Goal: Transaction & Acquisition: Book appointment/travel/reservation

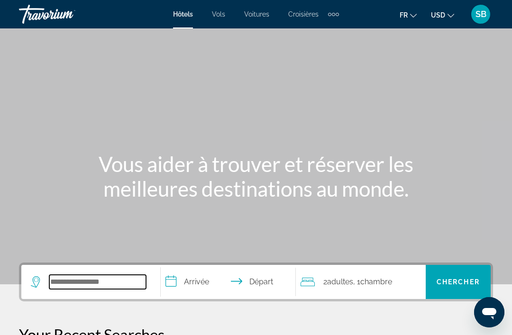
click at [126, 281] on input "Search widget" at bounding box center [97, 282] width 97 height 14
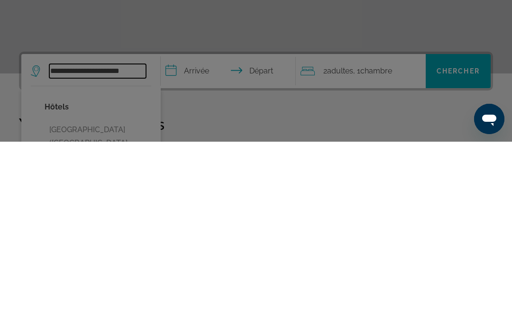
type input "**********"
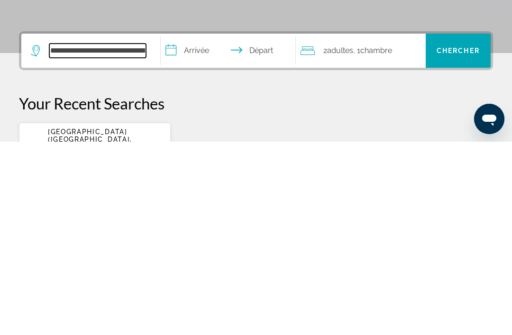
scroll to position [38, 0]
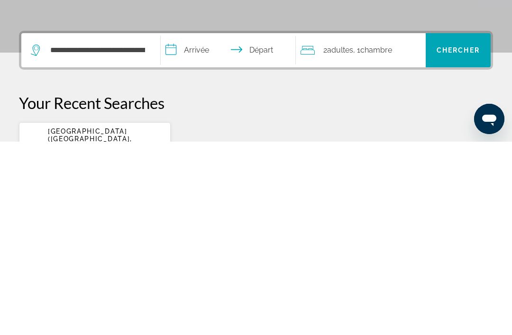
click at [204, 227] on input "**********" at bounding box center [230, 245] width 138 height 37
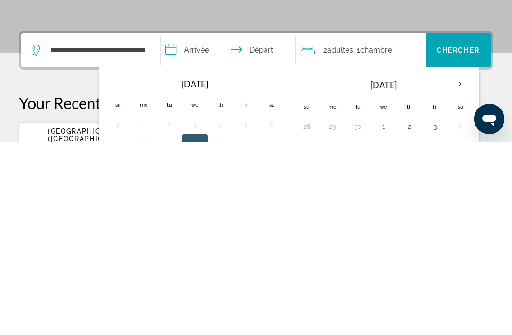
scroll to position [232, 0]
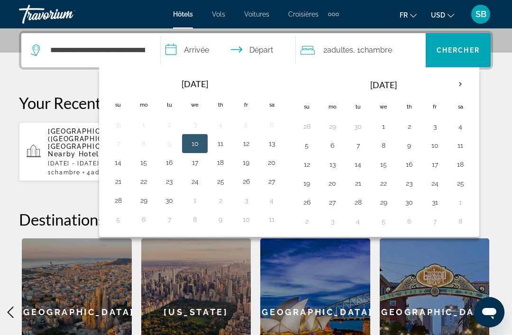
click at [228, 183] on button "25" at bounding box center [220, 181] width 15 height 13
click at [252, 183] on button "26" at bounding box center [245, 181] width 15 height 13
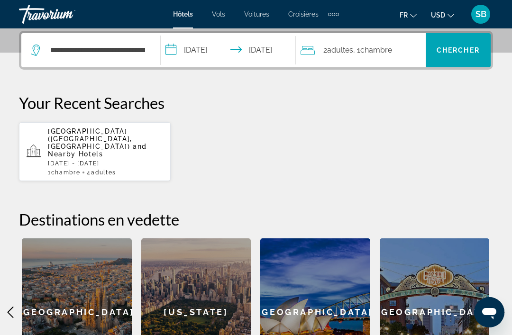
click at [210, 51] on input "**********" at bounding box center [230, 51] width 138 height 37
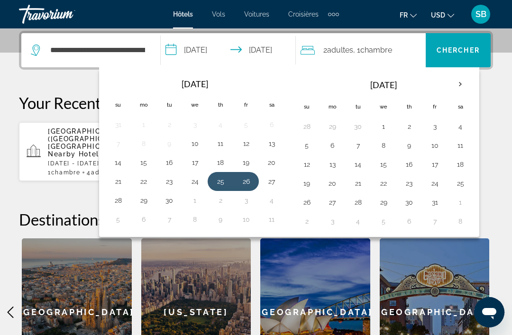
click at [248, 177] on button "26" at bounding box center [245, 181] width 15 height 13
click at [119, 197] on button "28" at bounding box center [117, 200] width 15 height 13
type input "**********"
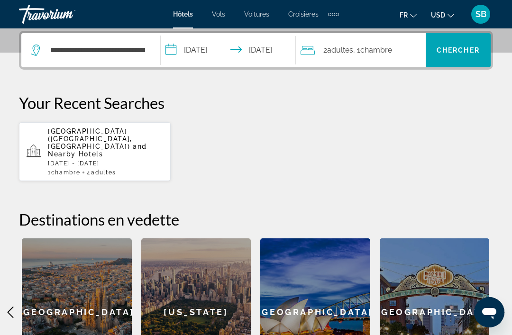
click at [367, 55] on span ", 1 Chambre pièces" at bounding box center [372, 50] width 39 height 13
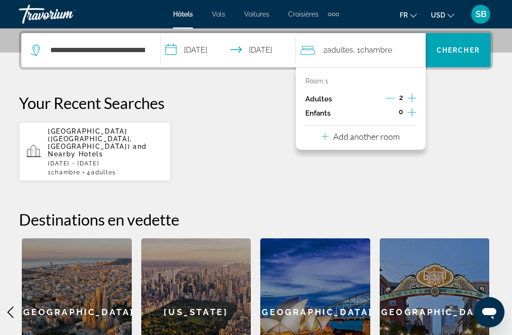
click at [416, 96] on icon "Increment adults" at bounding box center [412, 97] width 9 height 11
click at [412, 95] on icon "Increment adults" at bounding box center [412, 98] width 9 height 9
click at [451, 97] on p "Your Recent Searches" at bounding box center [256, 102] width 474 height 19
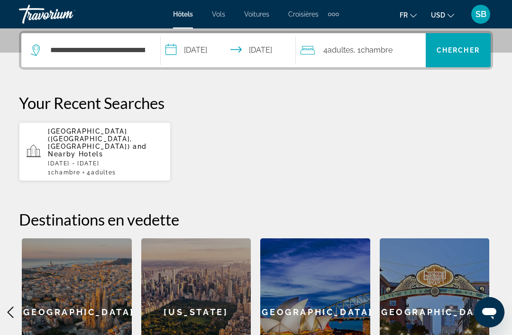
click at [458, 51] on span "Chercher" at bounding box center [458, 50] width 43 height 8
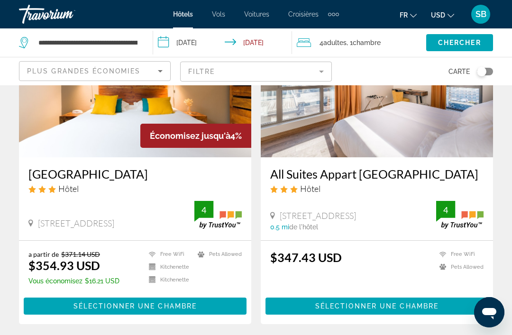
scroll to position [112, 0]
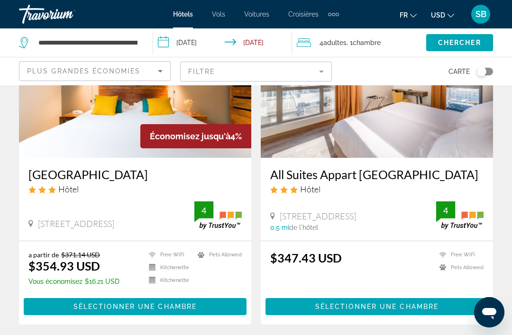
click at [448, 16] on icon "Change currency" at bounding box center [451, 16] width 7 height 4
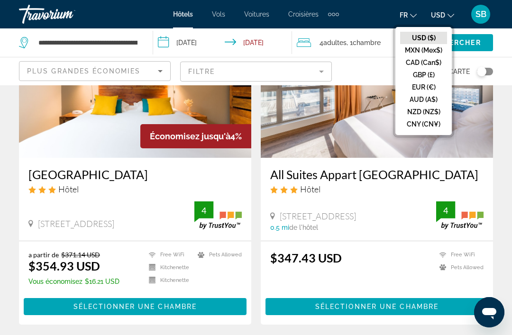
click at [429, 86] on button "EUR (€)" at bounding box center [423, 87] width 47 height 12
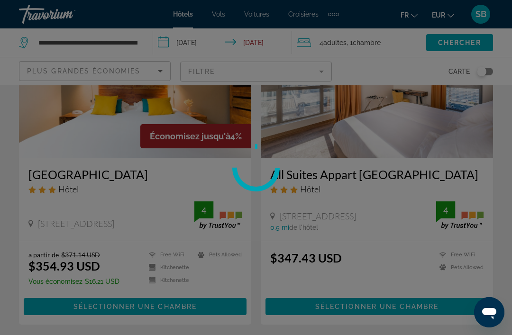
scroll to position [17, 0]
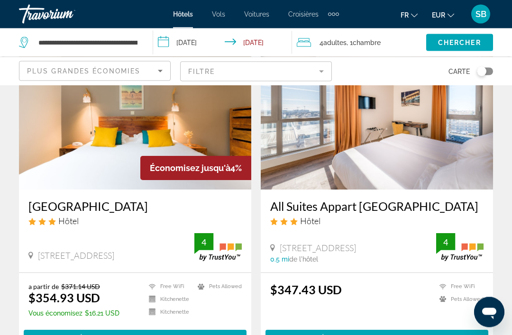
scroll to position [81, 0]
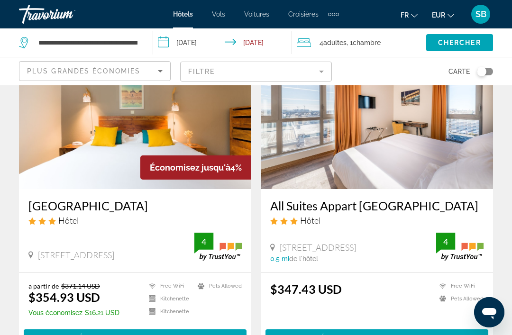
click at [173, 208] on h3 "[GEOGRAPHIC_DATA]" at bounding box center [134, 206] width 213 height 14
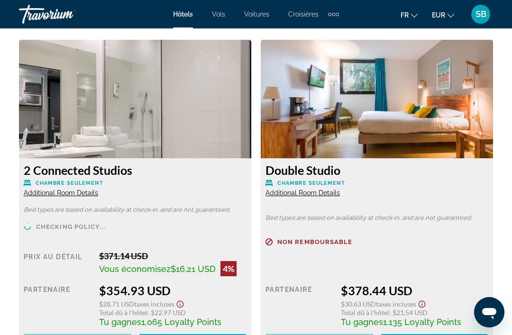
scroll to position [1469, 0]
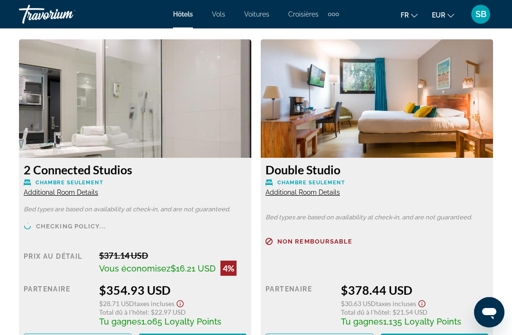
click at [84, 191] on span "Additional Room Details" at bounding box center [61, 193] width 74 height 8
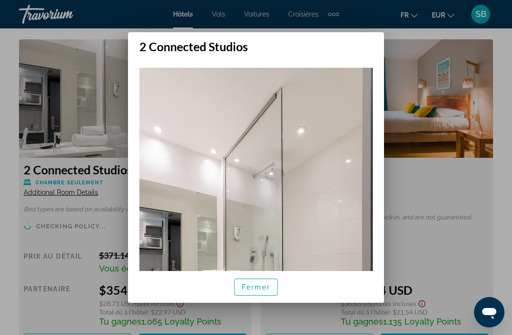
scroll to position [0, 0]
click at [253, 291] on span "Fermer" at bounding box center [256, 288] width 28 height 8
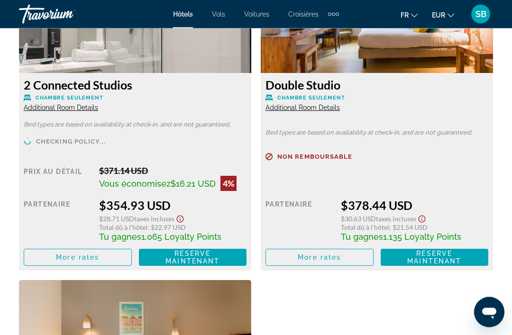
click at [206, 250] on span "Reserve maintenant" at bounding box center [192, 257] width 54 height 15
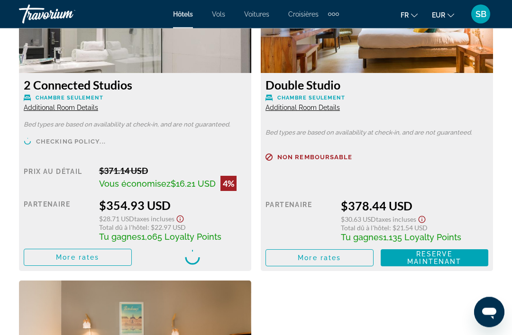
scroll to position [1554, 0]
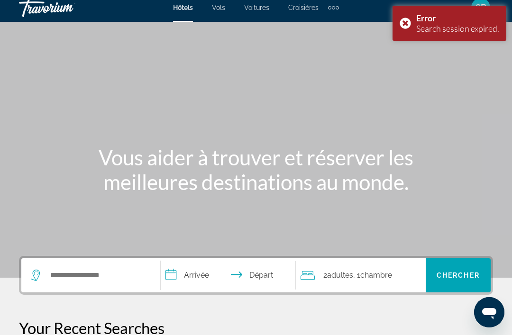
scroll to position [10, 0]
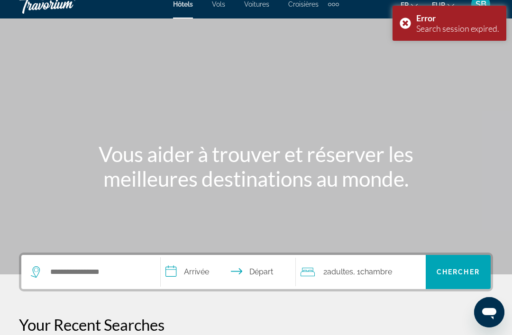
click at [403, 26] on div "Error Search session expired." at bounding box center [450, 23] width 114 height 35
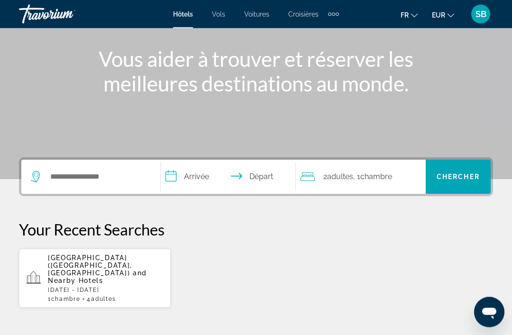
click at [130, 262] on span "[GEOGRAPHIC_DATA] ([GEOGRAPHIC_DATA], [GEOGRAPHIC_DATA])" at bounding box center [90, 266] width 84 height 23
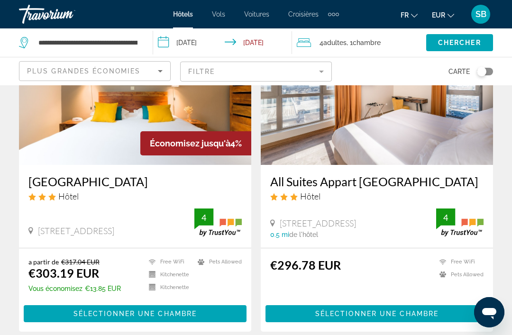
scroll to position [17, 0]
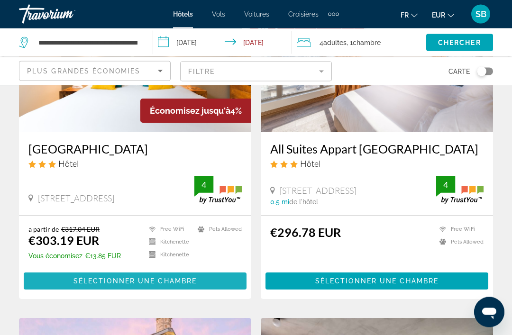
click at [191, 280] on span "Sélectionner une chambre" at bounding box center [134, 282] width 123 height 8
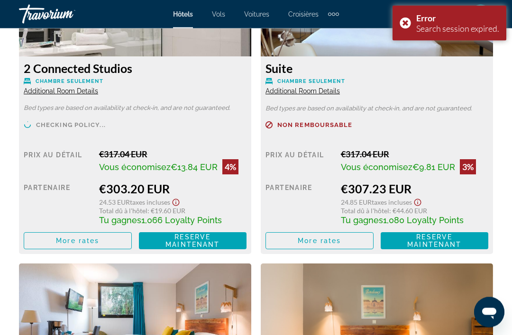
scroll to position [1570, 0]
click at [214, 238] on span "Reserve maintenant Plus disponible" at bounding box center [192, 240] width 93 height 15
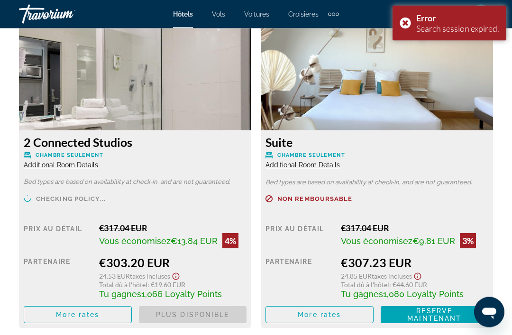
scroll to position [1497, 0]
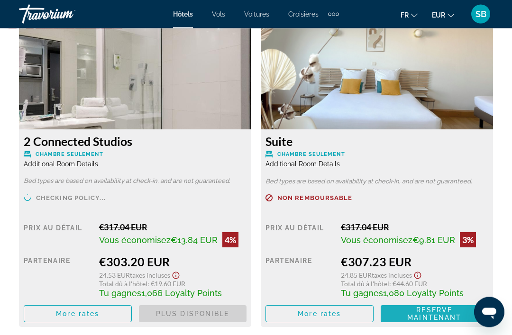
click at [434, 314] on span "Reserve maintenant" at bounding box center [434, 314] width 54 height 15
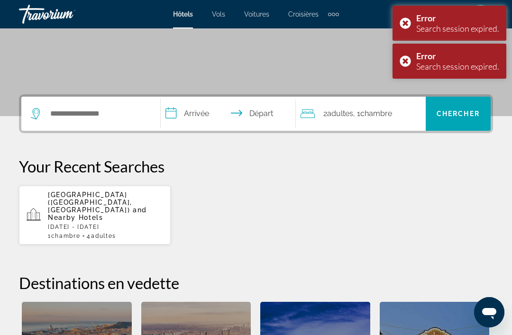
scroll to position [143, 0]
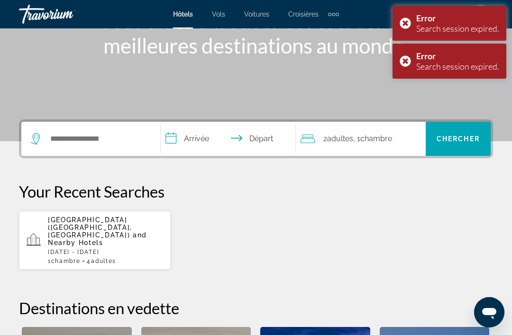
click at [134, 231] on span "and Nearby Hotels" at bounding box center [97, 238] width 99 height 15
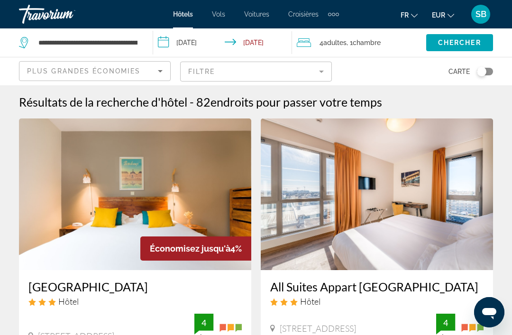
click at [369, 37] on span ", 1 Chambre pièces" at bounding box center [364, 42] width 34 height 13
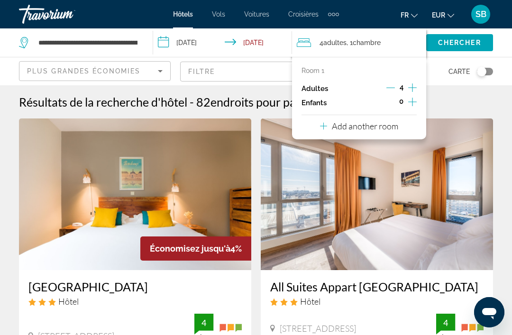
click at [329, 122] on div "Add another room" at bounding box center [359, 125] width 78 height 11
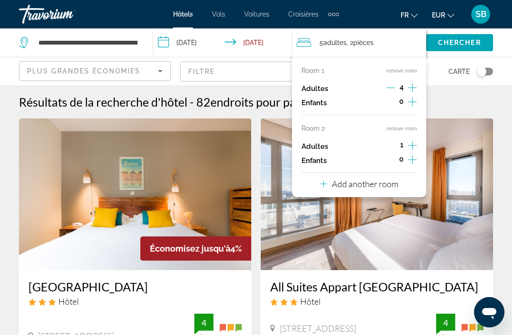
click at [393, 86] on icon "Decrement adults" at bounding box center [390, 87] width 9 height 9
click at [389, 86] on icon "Decrement adults" at bounding box center [390, 87] width 9 height 9
click at [412, 140] on icon "Increment adults" at bounding box center [412, 145] width 9 height 11
click at [454, 104] on div "Résultats de la recherche d'hôtel - 82 endroits pour passer votre temps" at bounding box center [256, 102] width 474 height 14
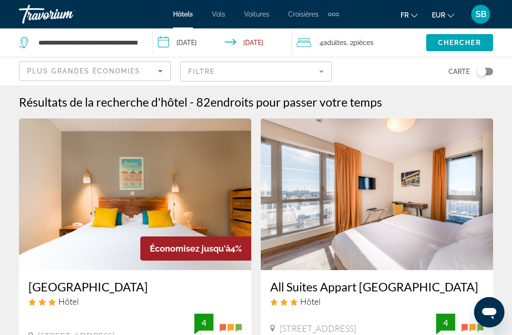
click at [459, 42] on span "Chercher" at bounding box center [459, 43] width 43 height 8
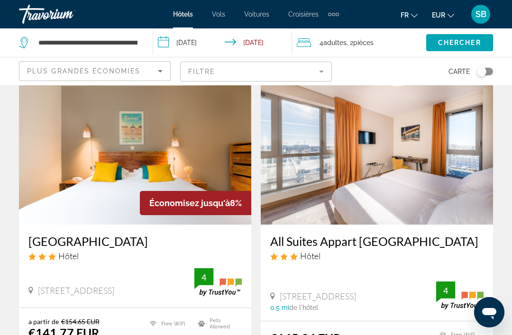
scroll to position [80, 0]
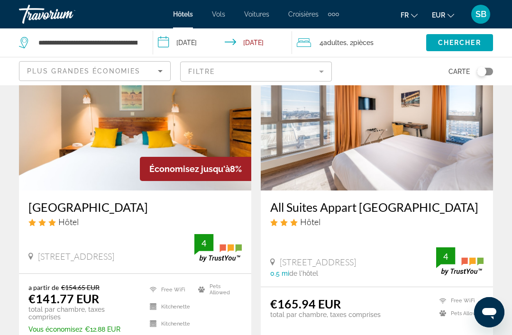
click at [164, 213] on h3 "[GEOGRAPHIC_DATA]" at bounding box center [134, 207] width 213 height 14
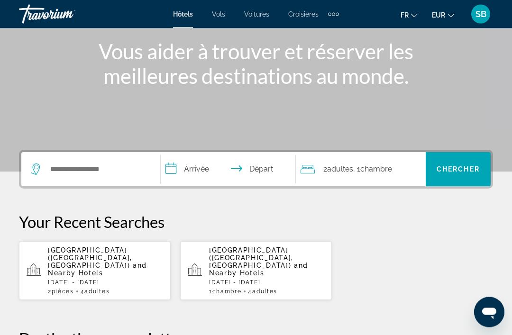
scroll to position [119, 0]
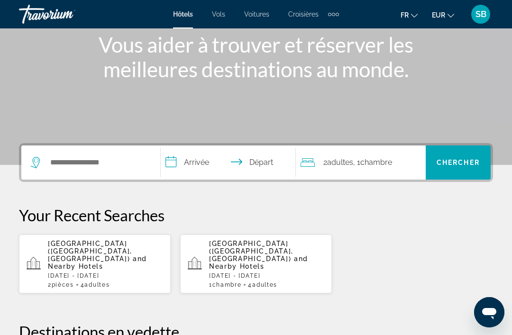
click at [140, 255] on p "[GEOGRAPHIC_DATA] ([GEOGRAPHIC_DATA], [GEOGRAPHIC_DATA]) and Nearby Hotels" at bounding box center [105, 255] width 115 height 30
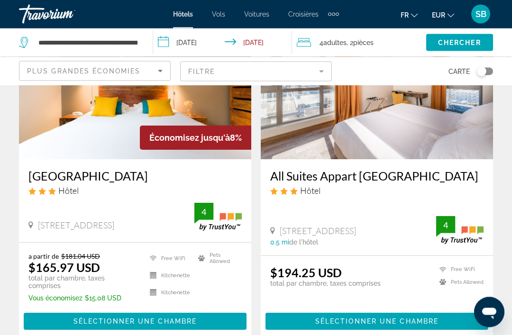
scroll to position [111, 0]
click at [178, 174] on h3 "[GEOGRAPHIC_DATA]" at bounding box center [134, 176] width 213 height 14
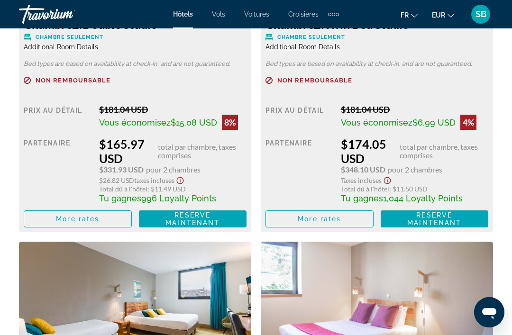
scroll to position [1653, 0]
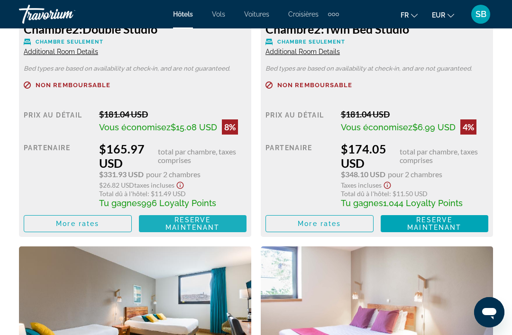
click at [215, 223] on span "Reserve maintenant" at bounding box center [192, 223] width 54 height 15
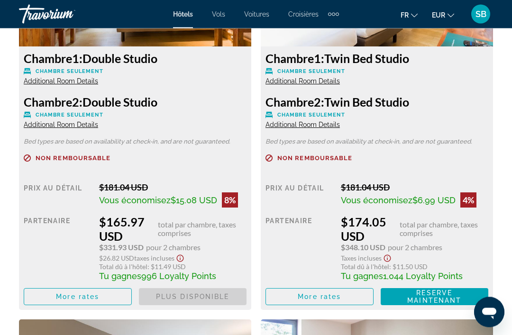
scroll to position [1580, 0]
click at [462, 292] on span "Reserve maintenant Plus disponible" at bounding box center [434, 296] width 93 height 15
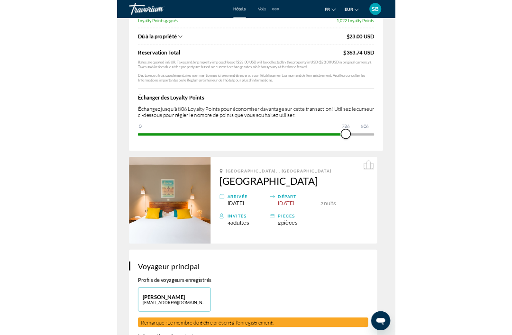
scroll to position [300, 0]
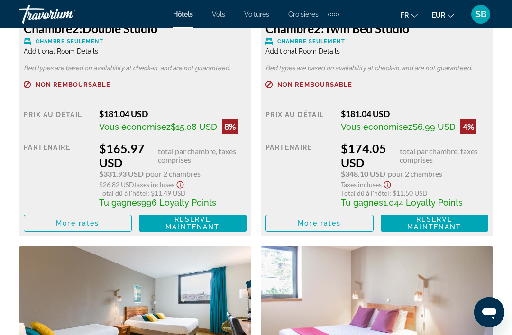
scroll to position [1655, 0]
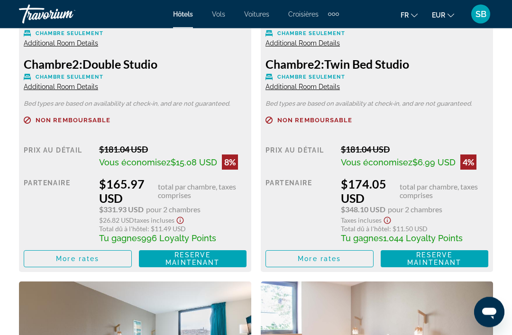
click at [439, 260] on span "Reserve maintenant" at bounding box center [434, 259] width 54 height 15
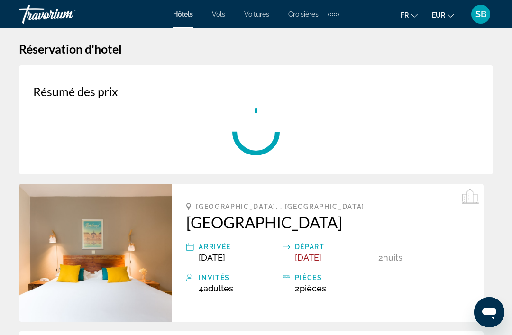
scroll to position [5, 0]
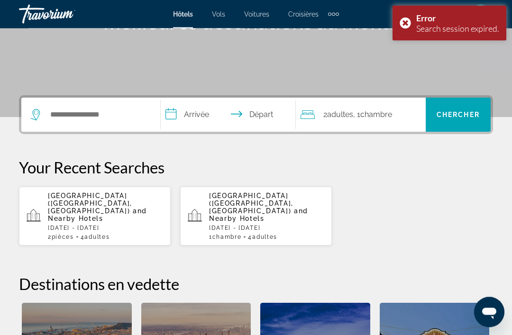
scroll to position [180, 0]
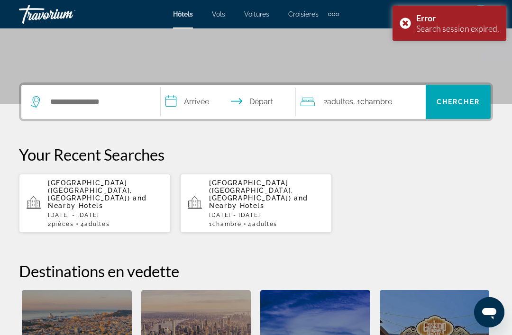
click at [130, 195] on p "[GEOGRAPHIC_DATA] ([GEOGRAPHIC_DATA], [GEOGRAPHIC_DATA]) and Nearby Hotels" at bounding box center [105, 194] width 115 height 30
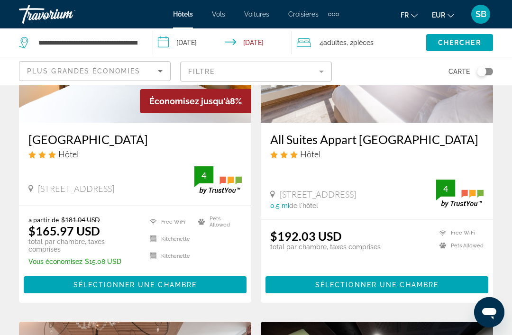
scroll to position [70, 0]
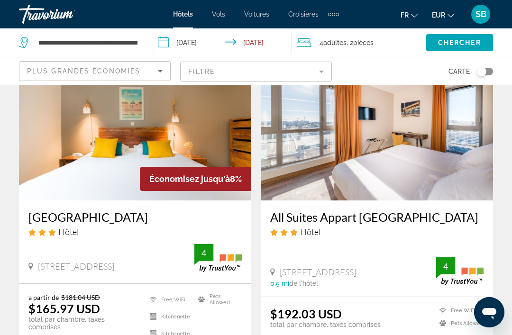
click at [224, 214] on h3 "[GEOGRAPHIC_DATA]" at bounding box center [134, 217] width 213 height 14
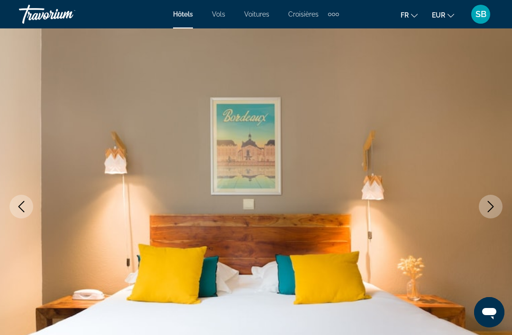
scroll to position [179, 0]
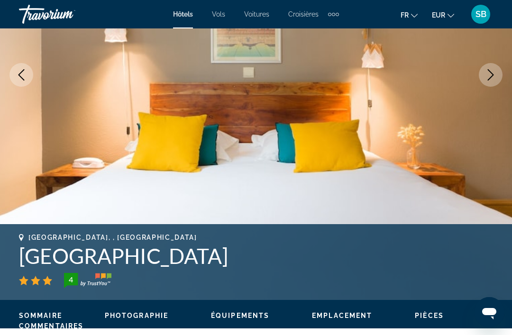
click at [489, 77] on icon "Next image" at bounding box center [490, 74] width 11 height 11
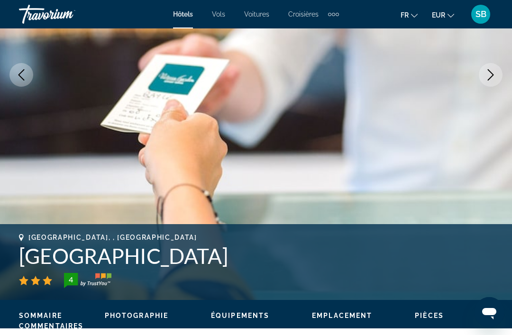
click at [490, 75] on icon "Next image" at bounding box center [490, 74] width 11 height 11
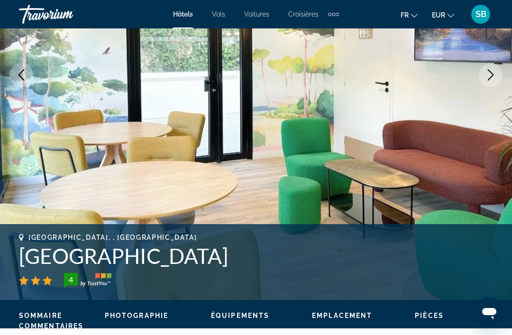
click at [487, 78] on icon "Next image" at bounding box center [490, 74] width 11 height 11
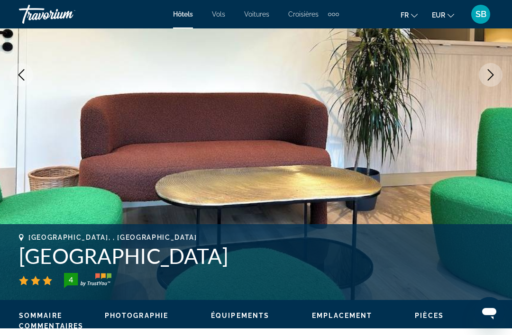
click at [485, 81] on button "Next image" at bounding box center [491, 75] width 24 height 24
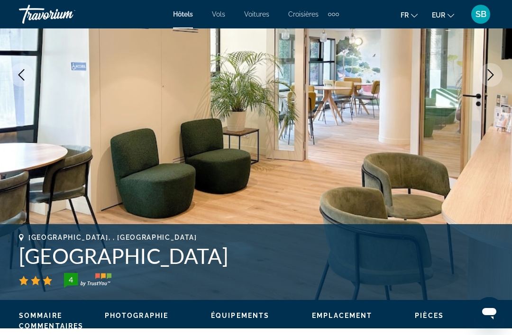
click at [488, 82] on button "Next image" at bounding box center [491, 75] width 24 height 24
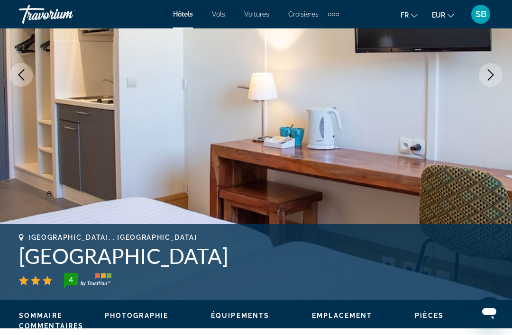
click at [488, 81] on button "Next image" at bounding box center [491, 75] width 24 height 24
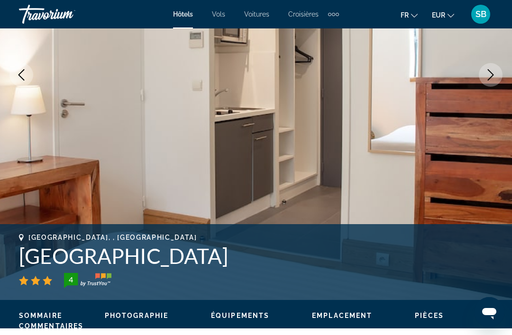
click at [488, 84] on button "Next image" at bounding box center [491, 75] width 24 height 24
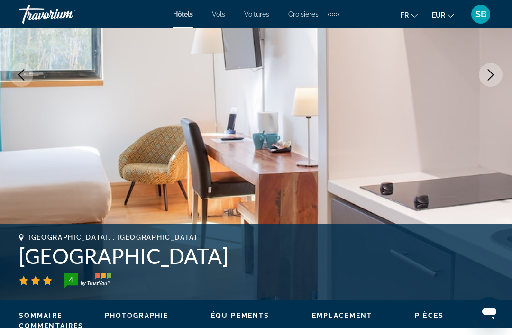
click at [488, 85] on button "Next image" at bounding box center [491, 75] width 24 height 24
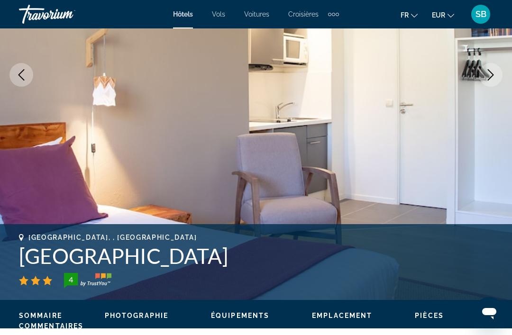
click at [490, 74] on icon "Next image" at bounding box center [490, 74] width 11 height 11
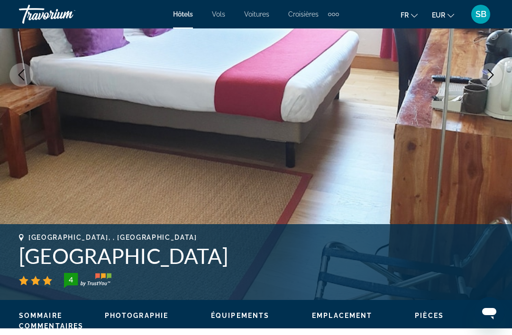
click at [487, 78] on icon "Next image" at bounding box center [490, 74] width 11 height 11
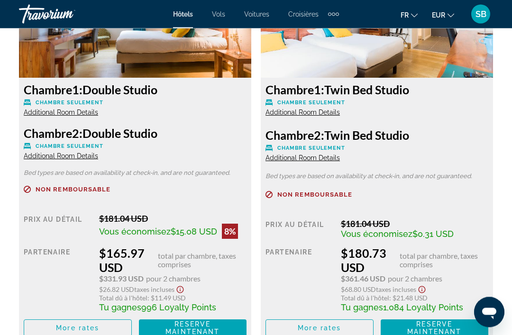
scroll to position [1613, 0]
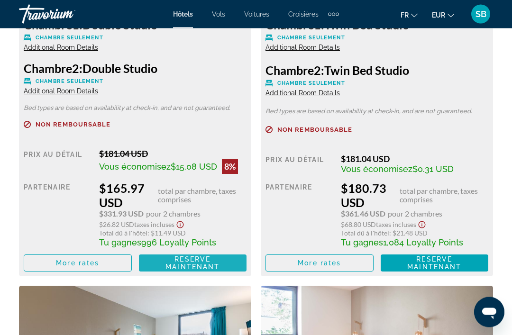
click at [214, 265] on span "Reserve maintenant" at bounding box center [192, 263] width 54 height 15
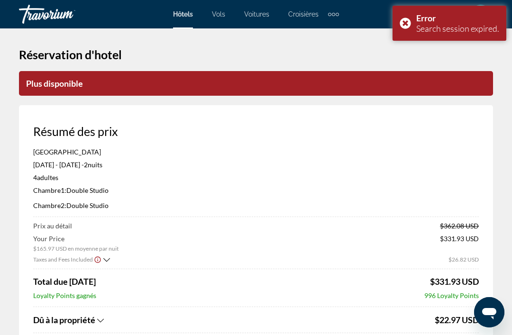
click at [405, 22] on div "Error Search session expired." at bounding box center [450, 23] width 114 height 35
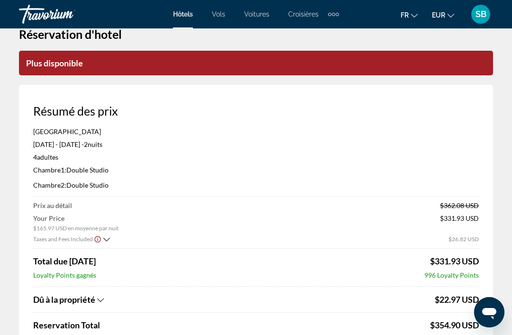
scroll to position [9, 0]
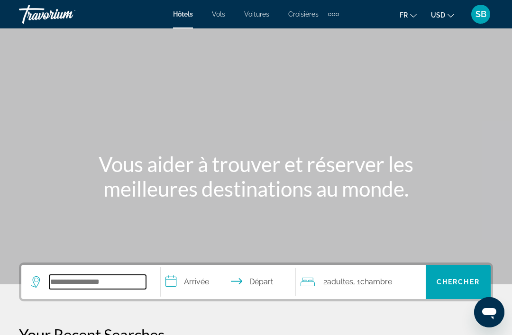
click at [110, 280] on input "Search widget" at bounding box center [97, 282] width 97 height 14
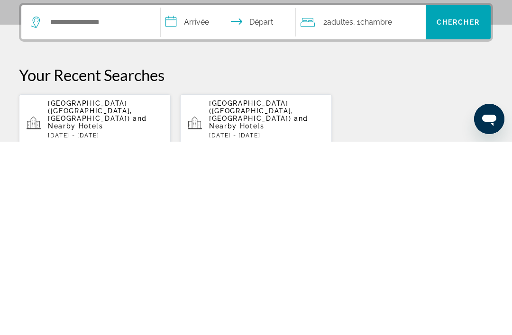
click at [139, 308] on span "and Nearby Hotels" at bounding box center [97, 315] width 99 height 15
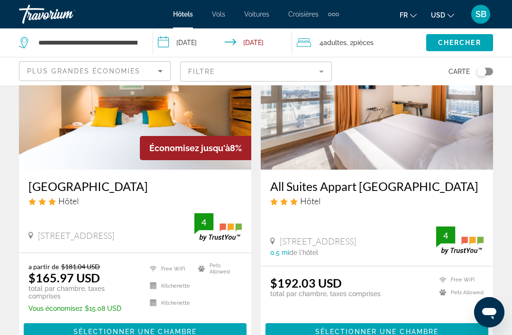
scroll to position [102, 0]
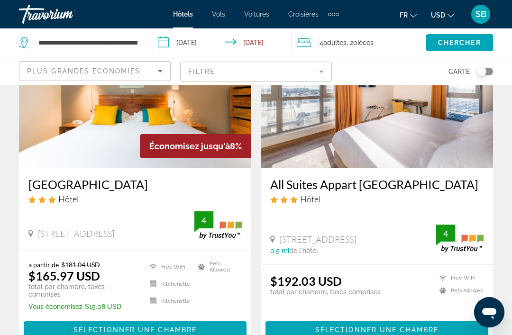
click at [204, 322] on span "Main content" at bounding box center [135, 330] width 223 height 23
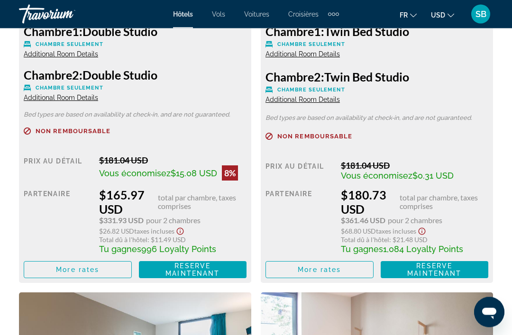
scroll to position [1607, 0]
click at [209, 269] on span "Reserve maintenant" at bounding box center [192, 269] width 54 height 15
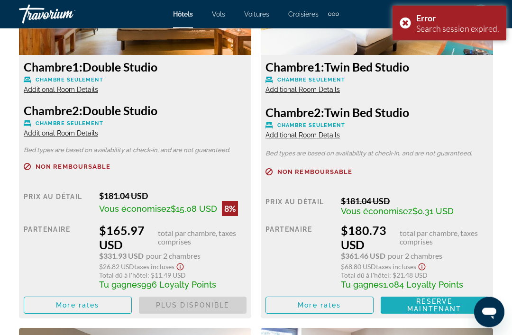
click at [435, 301] on span "Reserve maintenant" at bounding box center [434, 305] width 54 height 15
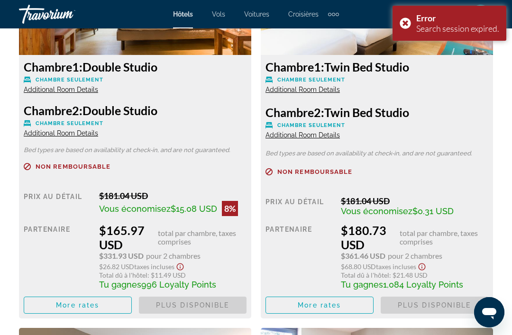
click at [407, 66] on div "Error Search session expired." at bounding box center [450, 61] width 114 height 35
click at [407, 26] on div "Error Search session expired." at bounding box center [450, 23] width 114 height 35
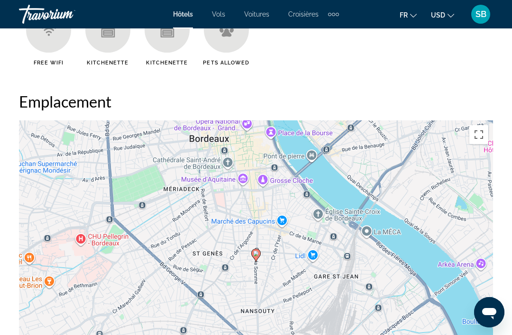
scroll to position [998, 0]
click at [62, 16] on div "Travorium" at bounding box center [66, 14] width 95 height 25
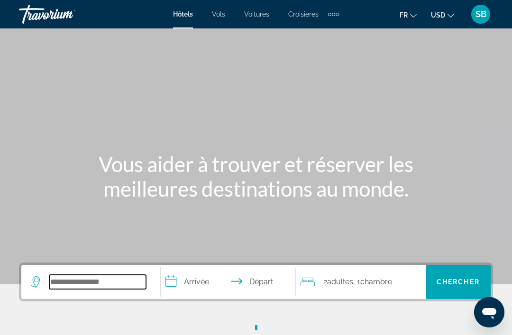
click at [113, 281] on input "Search widget" at bounding box center [97, 282] width 97 height 14
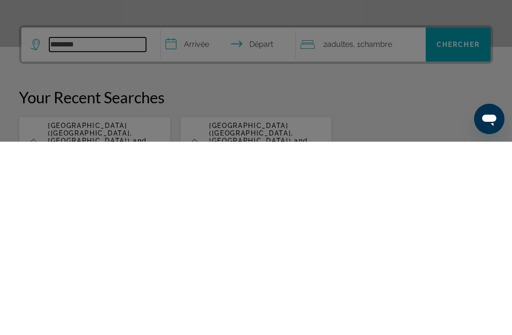
scroll to position [45, 0]
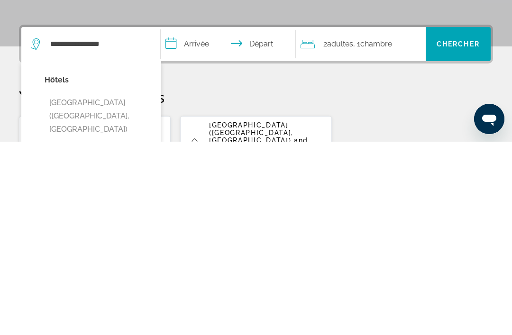
click at [105, 287] on button "[GEOGRAPHIC_DATA] ([GEOGRAPHIC_DATA], [GEOGRAPHIC_DATA])" at bounding box center [98, 309] width 107 height 45
type input "**********"
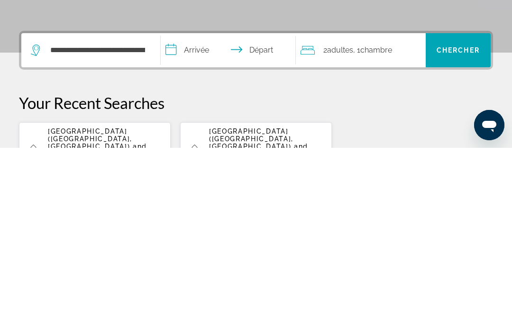
click at [198, 220] on input "**********" at bounding box center [230, 238] width 138 height 37
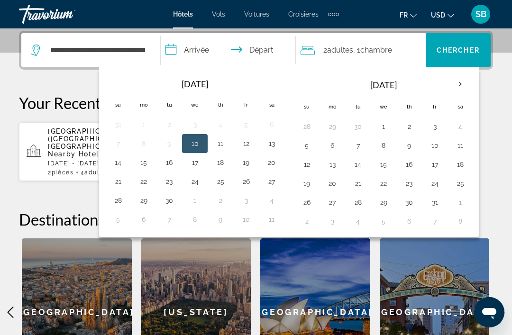
click at [248, 181] on button "26" at bounding box center [245, 181] width 15 height 13
click at [275, 180] on button "27" at bounding box center [271, 181] width 15 height 13
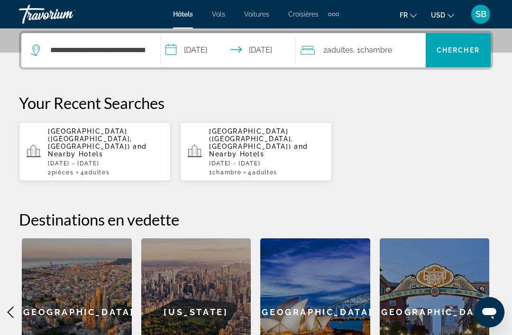
click at [212, 48] on input "**********" at bounding box center [230, 51] width 138 height 37
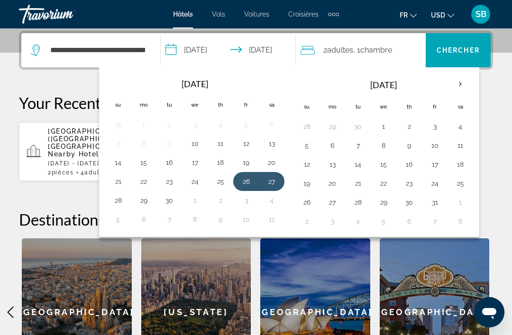
click at [274, 184] on button "27" at bounding box center [271, 181] width 15 height 13
click at [253, 180] on button "26" at bounding box center [245, 181] width 15 height 13
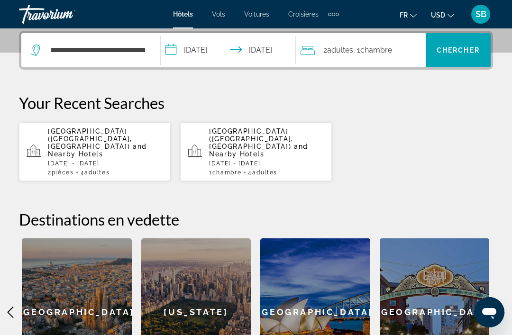
click at [210, 61] on input "**********" at bounding box center [230, 51] width 138 height 37
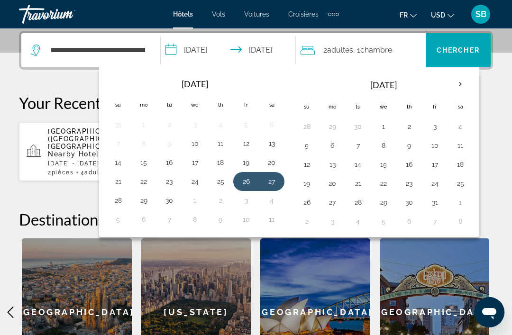
click at [118, 202] on button "28" at bounding box center [117, 200] width 15 height 13
click at [250, 183] on button "26" at bounding box center [245, 181] width 15 height 13
type input "**********"
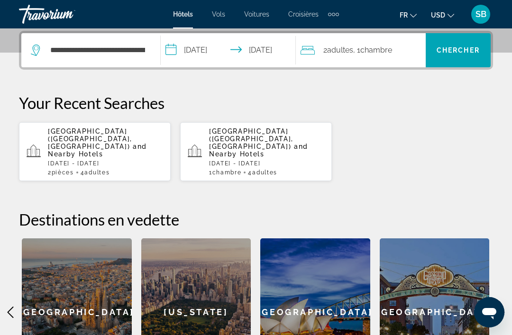
click at [214, 50] on input "**********" at bounding box center [230, 51] width 138 height 37
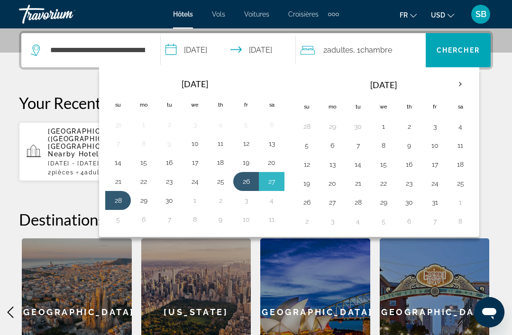
click at [256, 44] on input "**********" at bounding box center [230, 51] width 138 height 37
click at [496, 33] on div "**********" at bounding box center [256, 208] width 512 height 355
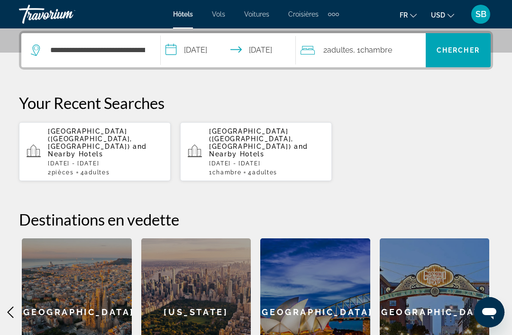
click at [386, 55] on span "Chambre" at bounding box center [376, 50] width 32 height 9
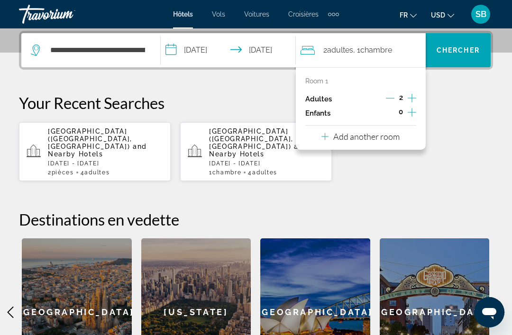
click at [414, 99] on icon "Increment adults" at bounding box center [412, 97] width 9 height 11
click at [410, 96] on icon "Increment adults" at bounding box center [412, 97] width 9 height 11
click at [440, 112] on p "Your Recent Searches" at bounding box center [256, 102] width 474 height 19
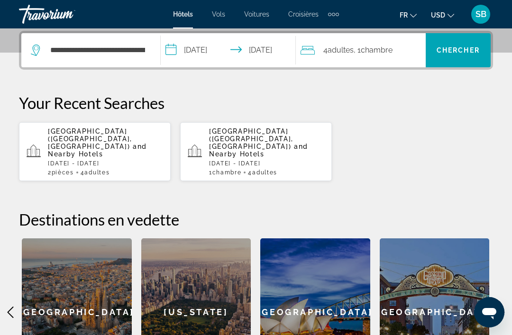
click at [456, 62] on span "Search widget" at bounding box center [458, 50] width 65 height 34
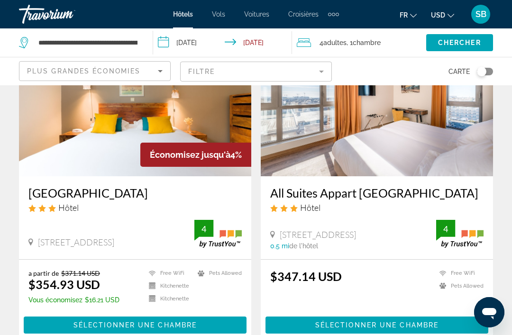
scroll to position [93, 0]
click at [188, 323] on span "Sélectionner une chambre" at bounding box center [134, 326] width 123 height 8
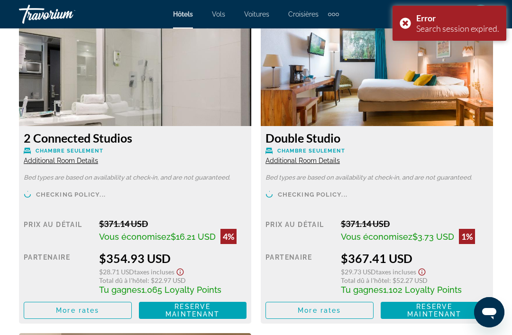
scroll to position [1502, 0]
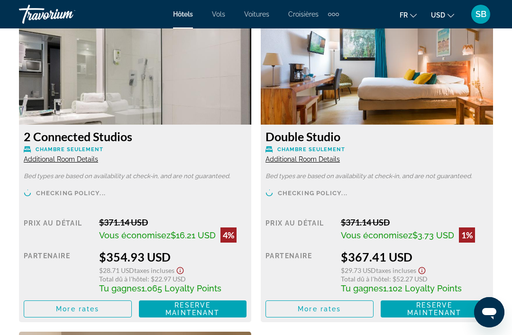
click at [216, 308] on span "Reserve maintenant Plus disponible" at bounding box center [192, 309] width 93 height 15
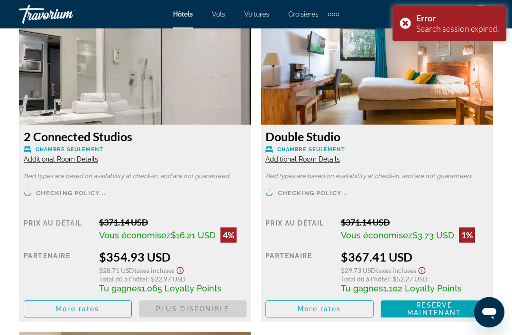
click at [438, 309] on span "Reserve maintenant" at bounding box center [434, 309] width 54 height 15
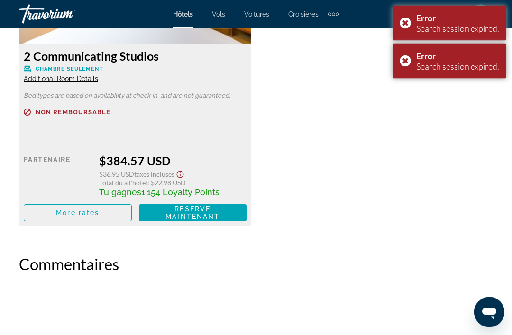
scroll to position [1908, 0]
click at [221, 211] on span "Reserve maintenant Plus disponible" at bounding box center [192, 212] width 93 height 15
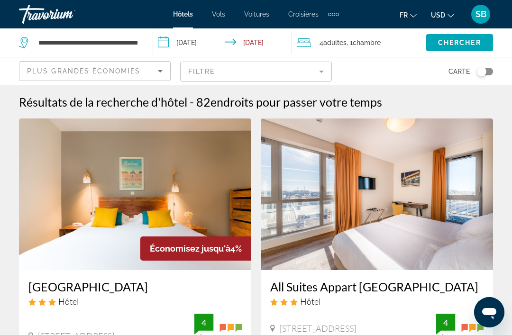
click at [348, 38] on span ", 1 Chambre pièces" at bounding box center [364, 42] width 34 height 13
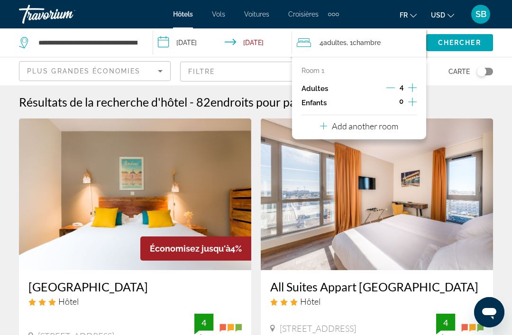
click at [393, 89] on icon "Decrement adults" at bounding box center [390, 87] width 9 height 9
click at [391, 88] on icon "Decrement adults" at bounding box center [390, 88] width 9 height 0
click at [445, 97] on div "Résultats de la recherche d'hôtel - 82 endroits pour passer votre temps" at bounding box center [256, 102] width 474 height 14
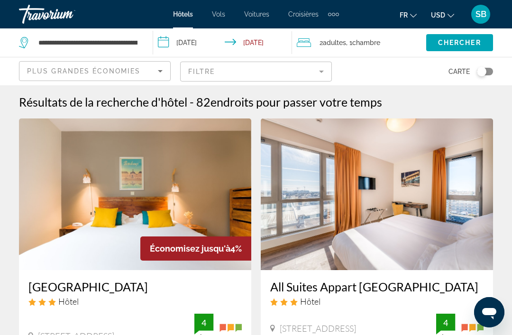
click at [457, 44] on span "Chercher" at bounding box center [459, 43] width 43 height 8
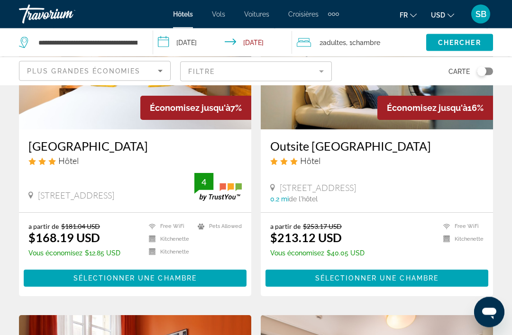
scroll to position [141, 0]
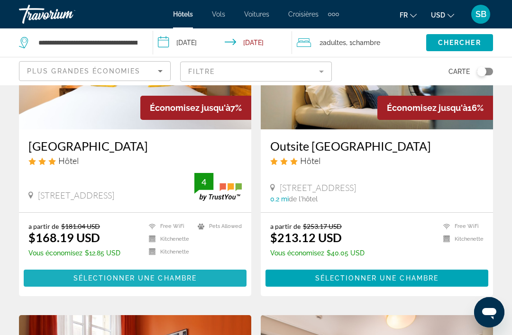
click at [201, 279] on span "Main content" at bounding box center [135, 278] width 223 height 23
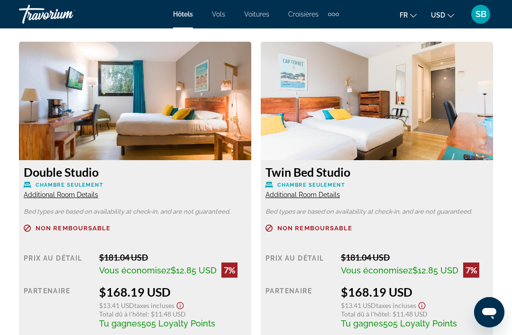
scroll to position [1504, 0]
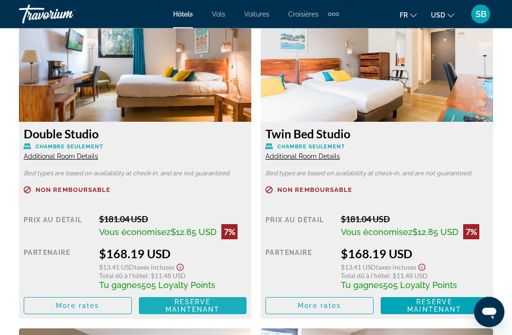
click at [213, 309] on span "Reserve maintenant" at bounding box center [192, 306] width 54 height 15
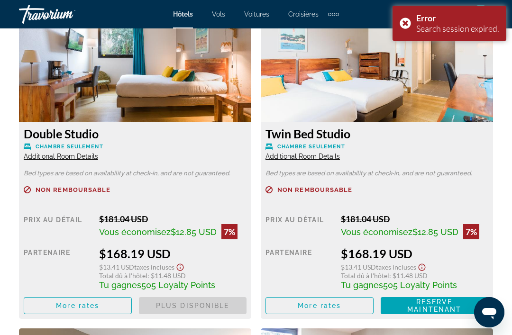
click at [443, 303] on span "Reserve maintenant" at bounding box center [434, 305] width 54 height 15
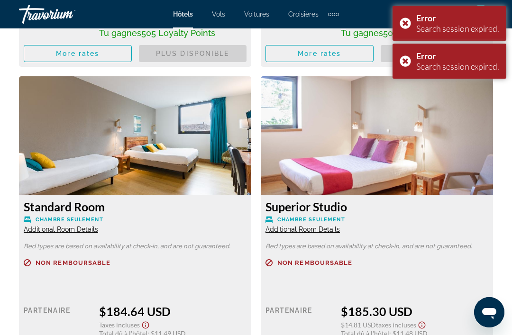
scroll to position [1794, 0]
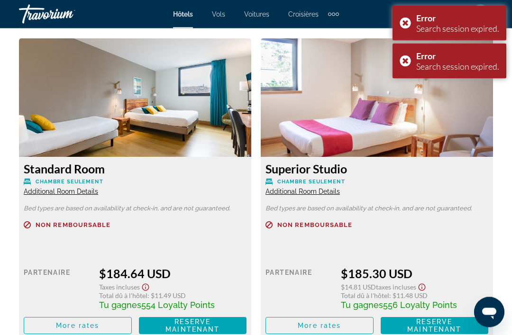
click at [215, 326] on span "Reserve maintenant" at bounding box center [192, 326] width 54 height 15
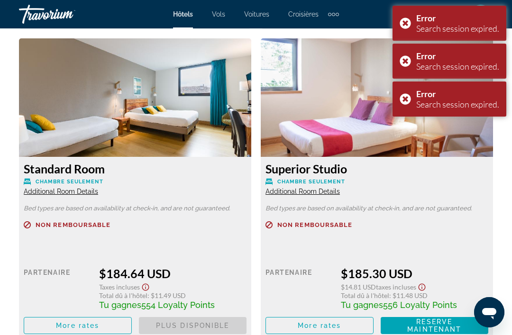
click at [424, 327] on span "Reserve maintenant" at bounding box center [434, 325] width 54 height 15
